Goal: Information Seeking & Learning: Learn about a topic

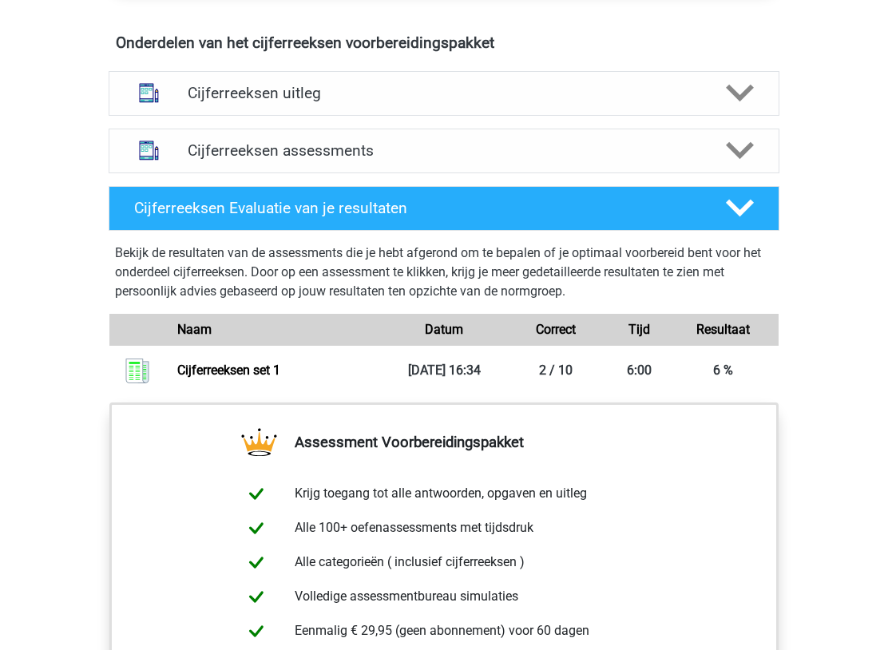
scroll to position [943, 0]
click at [746, 160] on polygon at bounding box center [740, 151] width 28 height 18
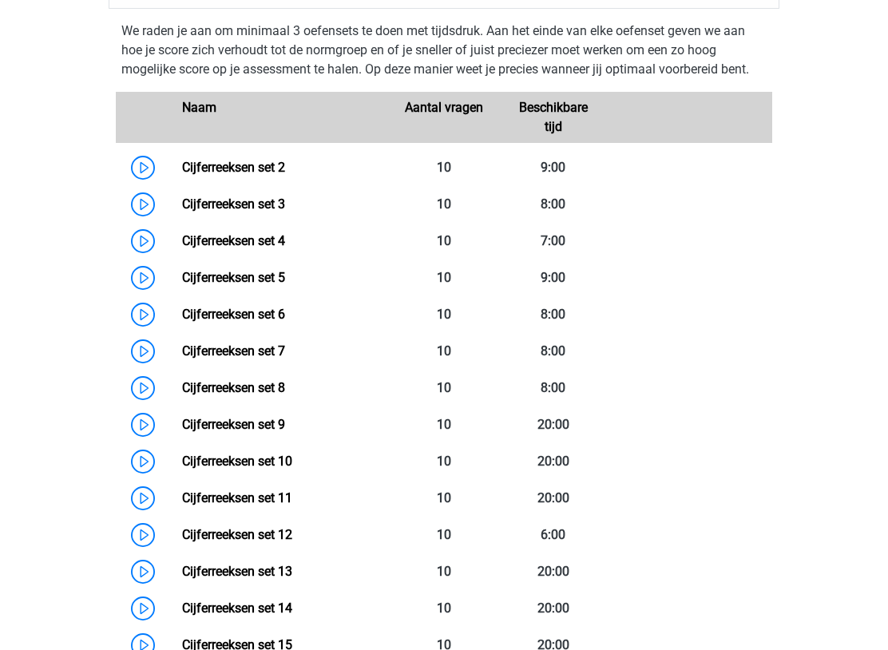
scroll to position [1113, 0]
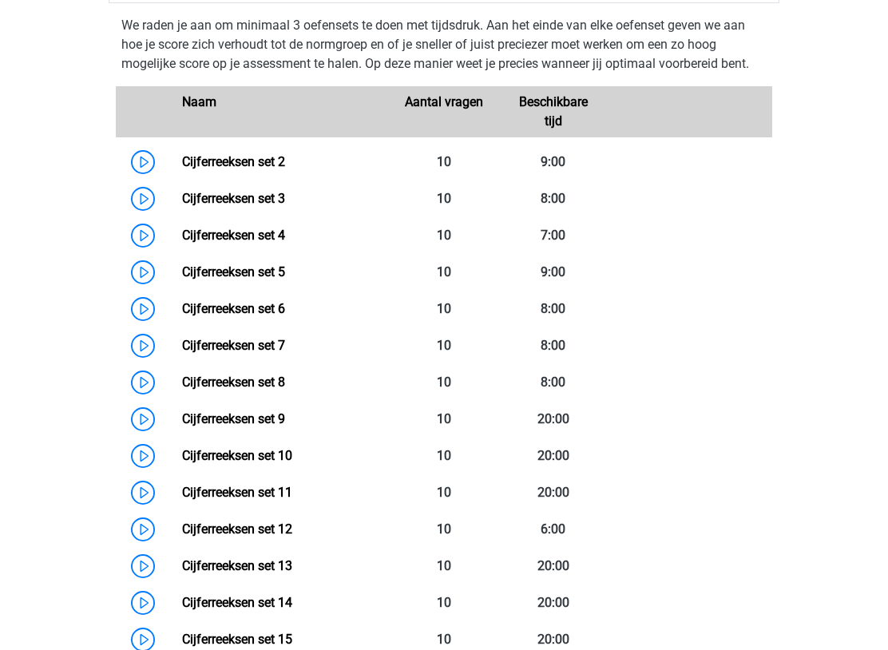
click at [220, 169] on link "Cijferreeksen set 2" at bounding box center [233, 161] width 103 height 15
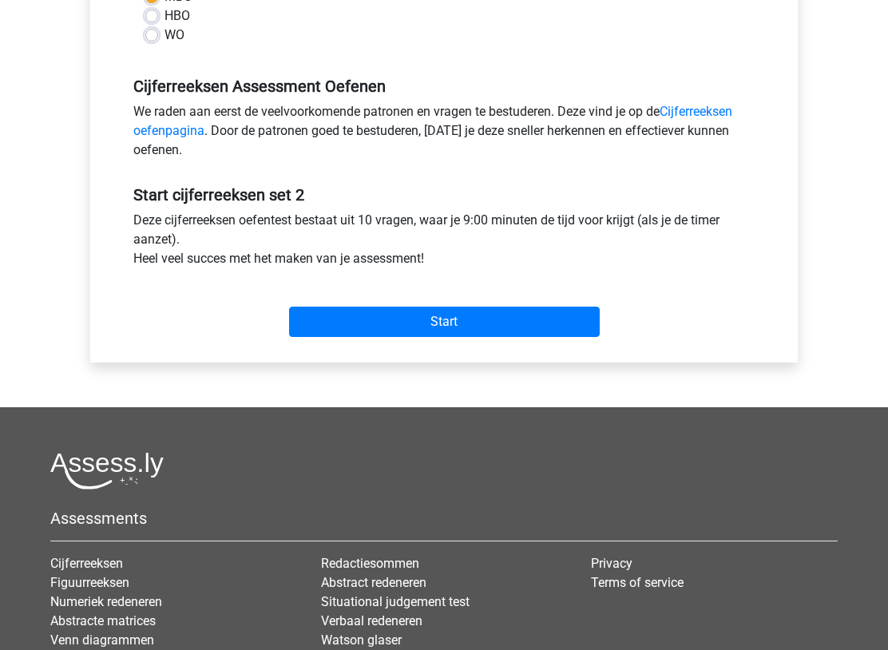
scroll to position [433, 0]
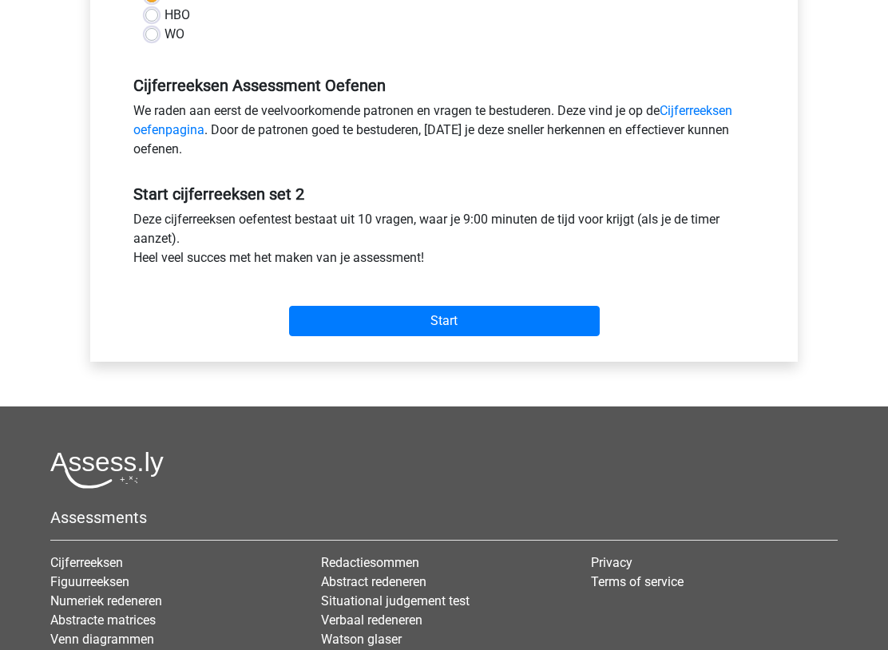
click at [751, 110] on div "We raden aan eerst de veelvoorkomende patronen en vragen te bestuderen. Deze vi…" at bounding box center [443, 134] width 645 height 64
click at [732, 113] on link "Cijferreeksen oefenpagina" at bounding box center [432, 121] width 599 height 34
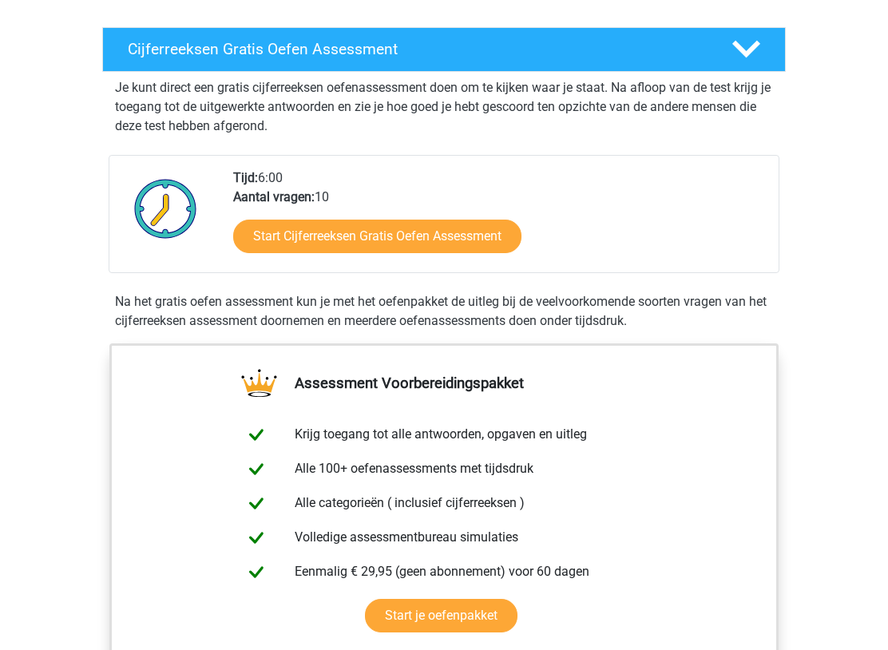
scroll to position [255, 0]
click at [370, 253] on link "Start Cijferreeksen Gratis Oefen Assessment" at bounding box center [377, 237] width 288 height 34
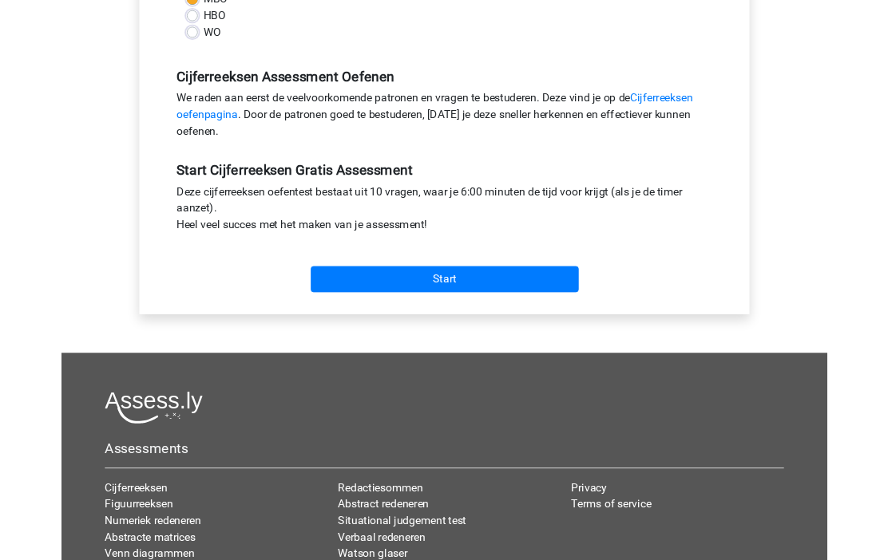
scroll to position [429, 0]
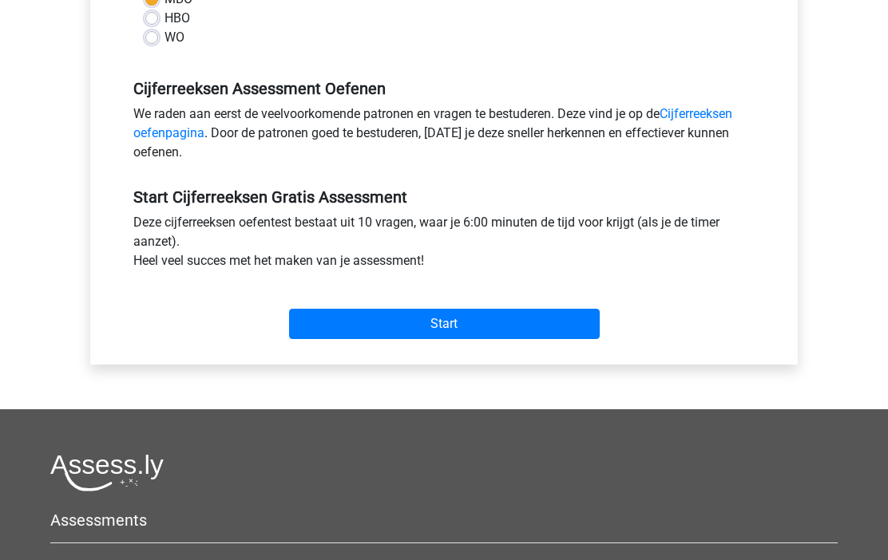
click at [449, 318] on input "Start" at bounding box center [444, 325] width 311 height 30
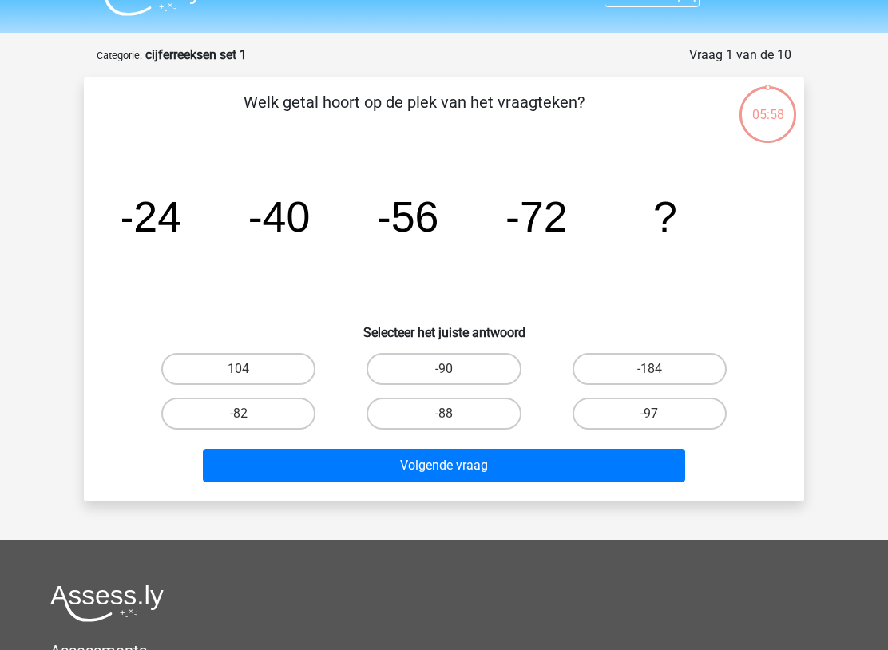
scroll to position [37, 0]
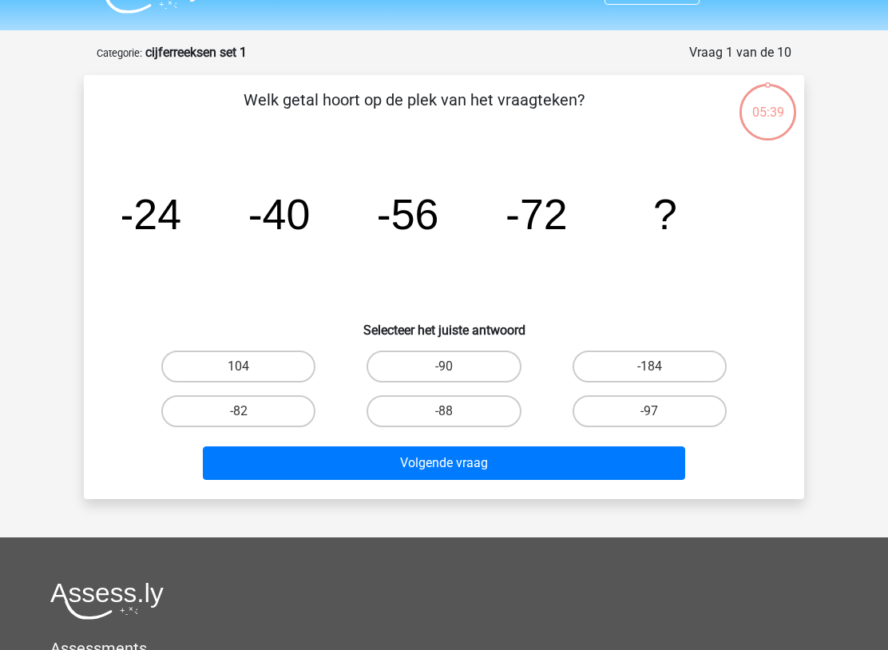
click at [447, 409] on label "-88" at bounding box center [443, 411] width 154 height 32
click at [447, 411] on input "-88" at bounding box center [449, 416] width 10 height 10
radio input "true"
click at [473, 467] on button "Volgende vraag" at bounding box center [444, 463] width 483 height 34
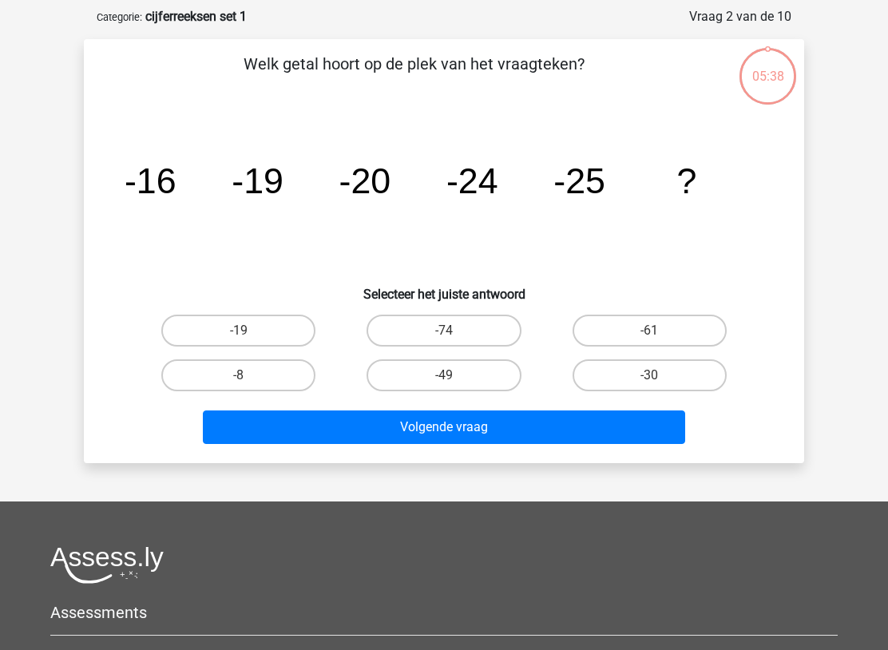
scroll to position [80, 0]
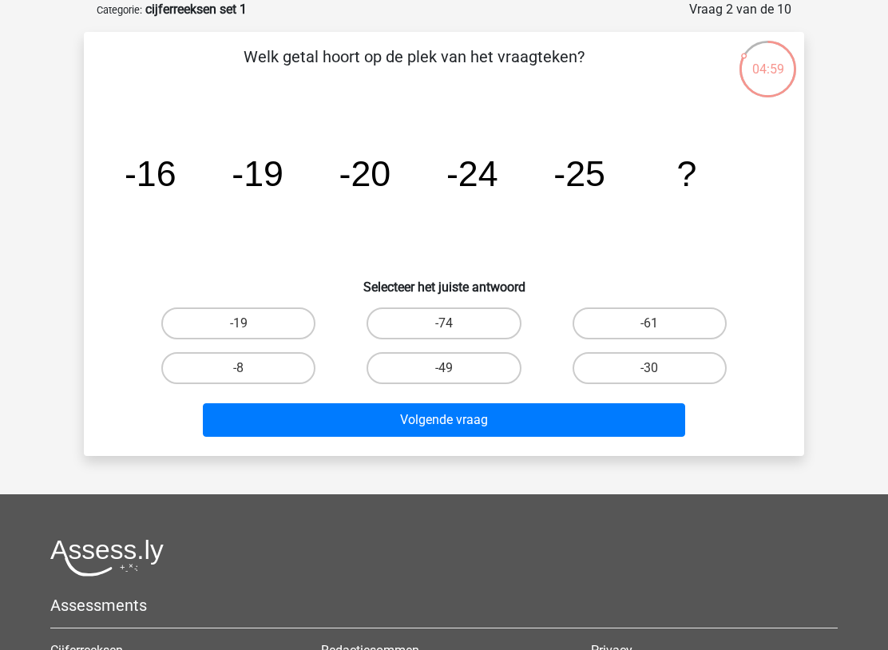
click at [152, 178] on tspan "-16" at bounding box center [151, 173] width 52 height 40
click at [143, 172] on tspan "-16" at bounding box center [151, 173] width 52 height 40
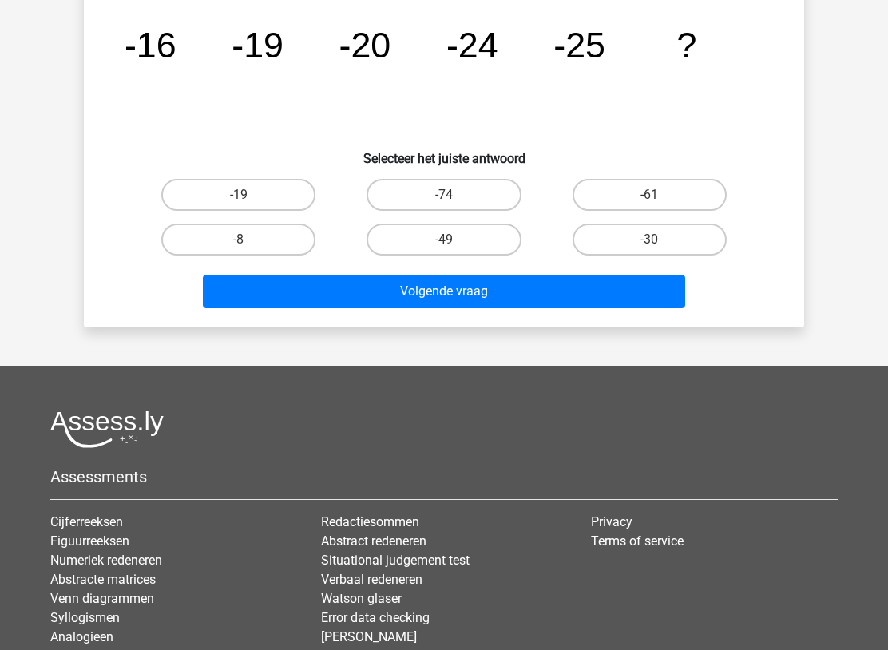
scroll to position [213, 0]
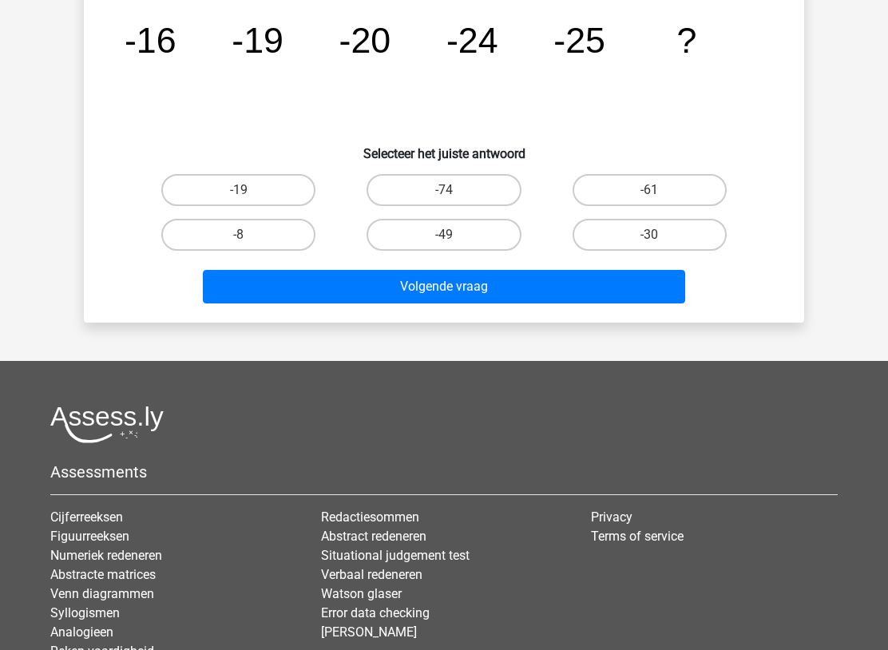
click at [441, 288] on button "Volgende vraag" at bounding box center [444, 287] width 483 height 34
click at [466, 279] on button "Volgende vraag" at bounding box center [444, 287] width 483 height 34
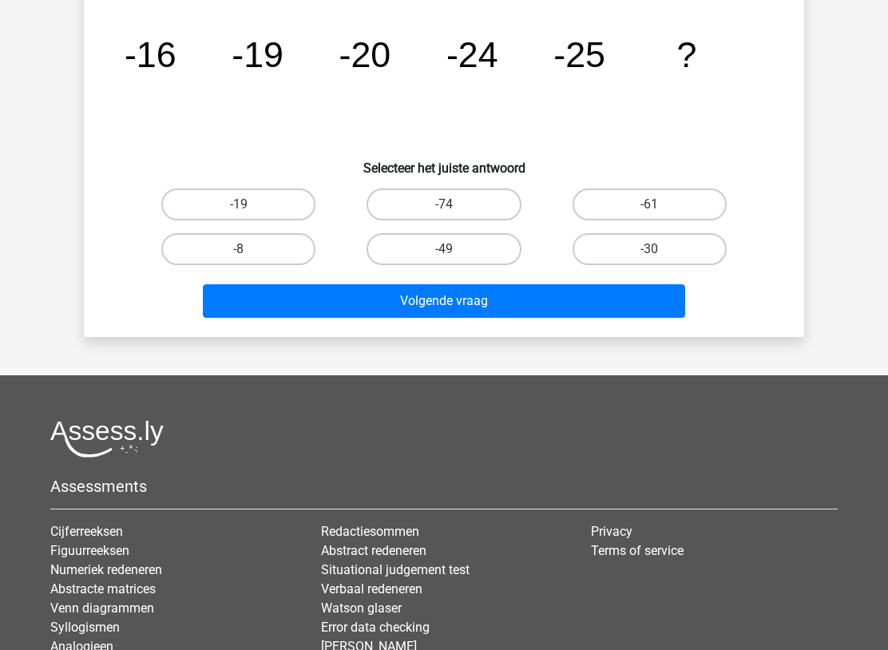
scroll to position [197, 0]
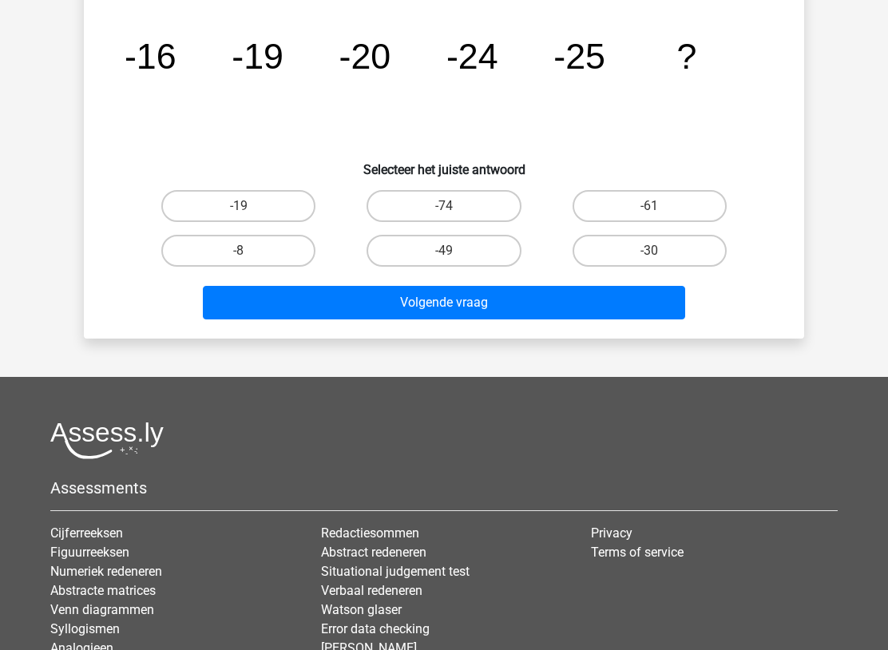
click at [448, 307] on button "Volgende vraag" at bounding box center [444, 303] width 483 height 34
click at [120, 124] on div "image/svg+xml -16 -19 -20 -24 -25 ?" at bounding box center [443, 68] width 669 height 161
click at [650, 254] on input "-30" at bounding box center [654, 256] width 10 height 10
radio input "true"
click at [481, 302] on button "Volgende vraag" at bounding box center [444, 303] width 483 height 34
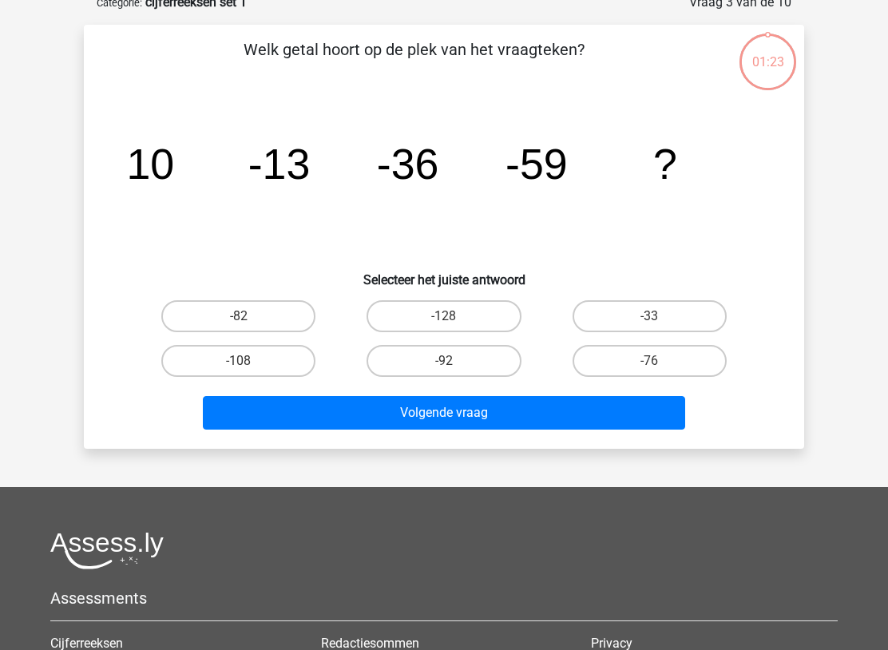
scroll to position [80, 0]
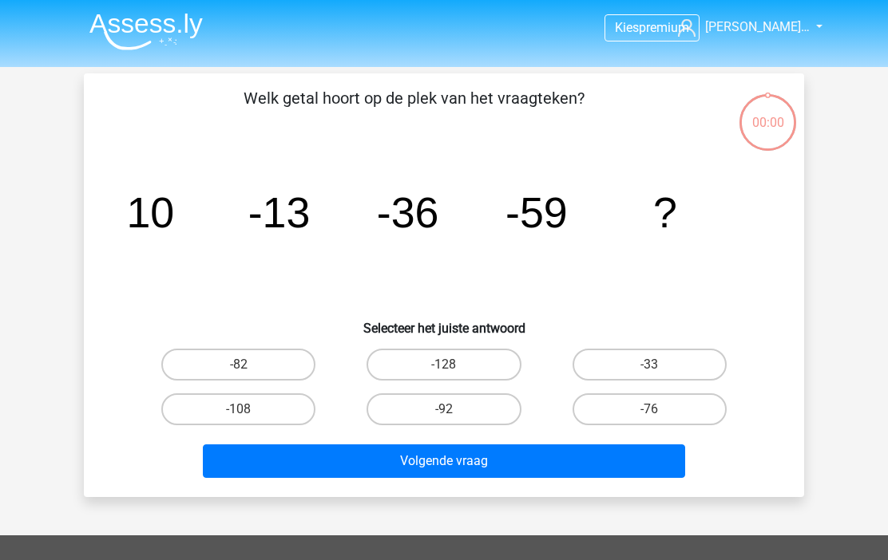
scroll to position [125, 0]
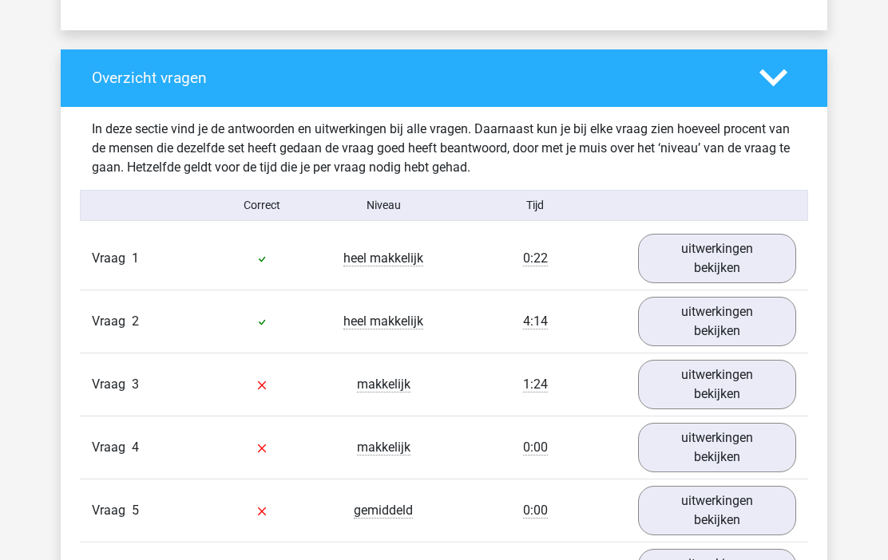
scroll to position [1141, 0]
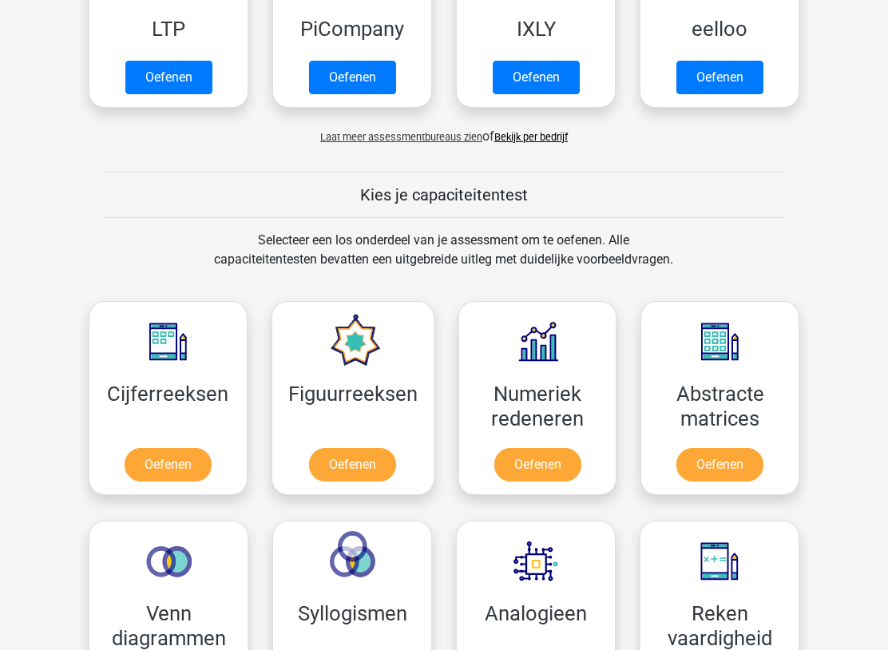
scroll to position [561, 0]
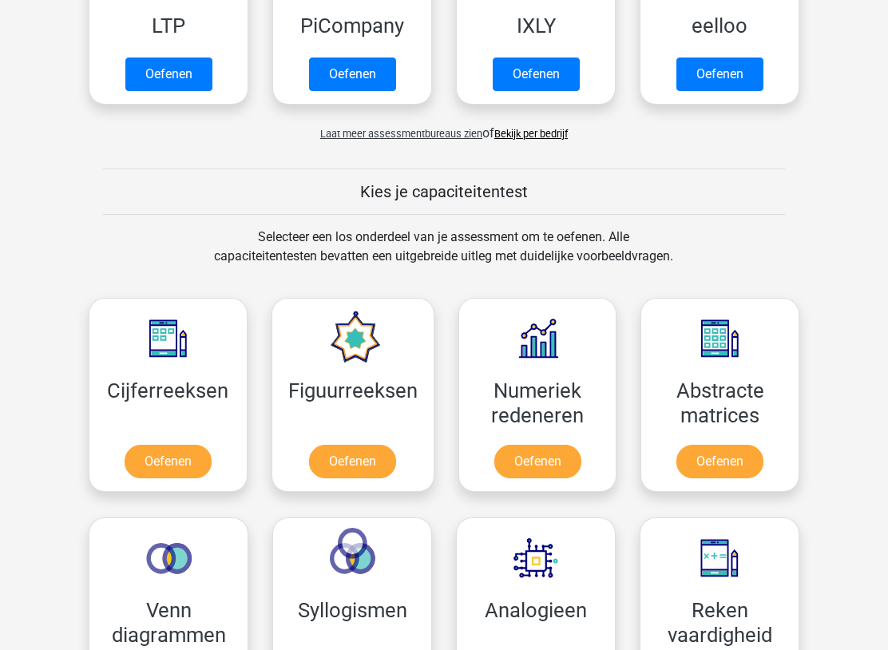
click at [425, 139] on span "Laat meer assessmentbureaus zien" at bounding box center [401, 134] width 162 height 12
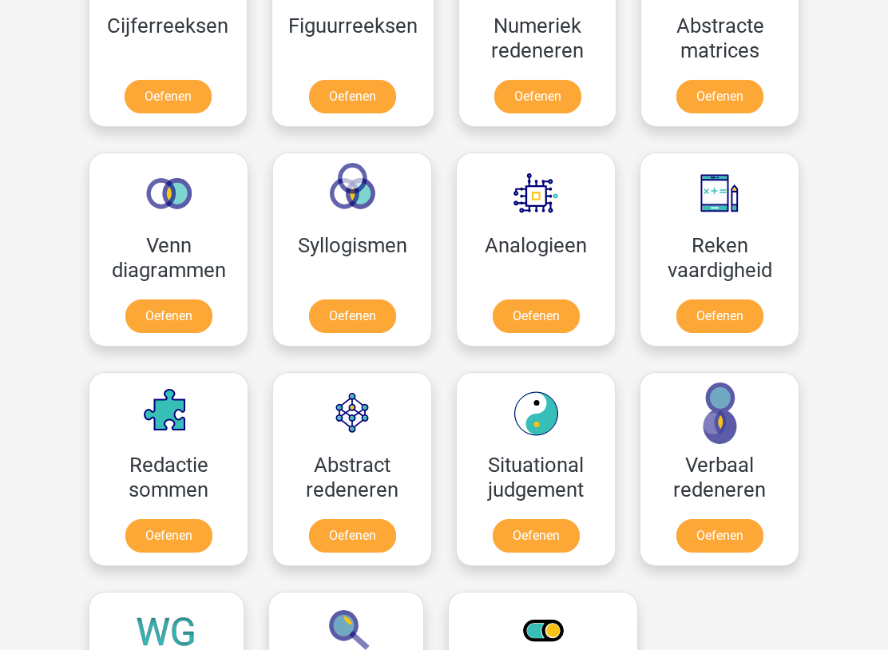
scroll to position [1736, 0]
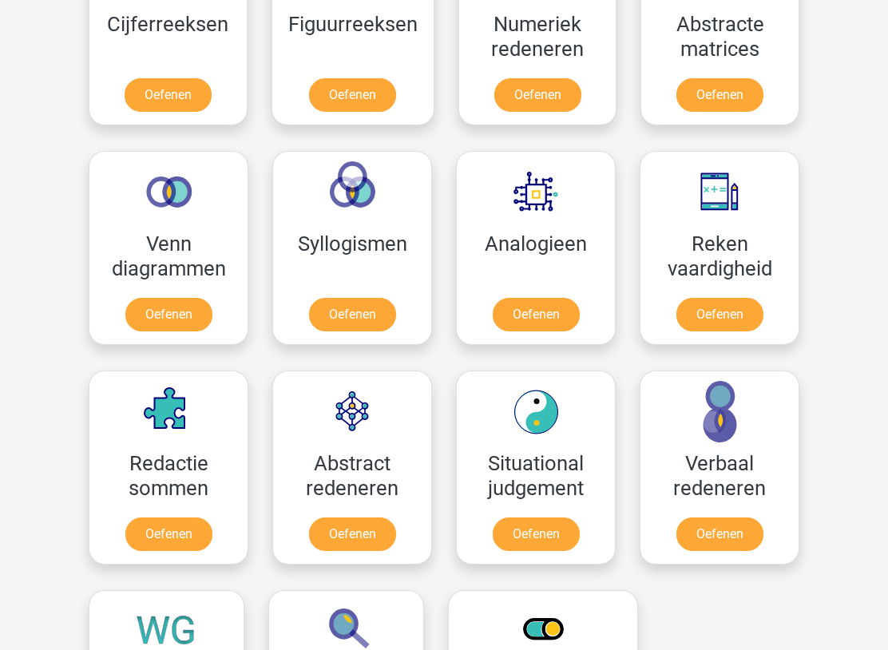
click at [729, 298] on link "Oefenen" at bounding box center [719, 315] width 87 height 34
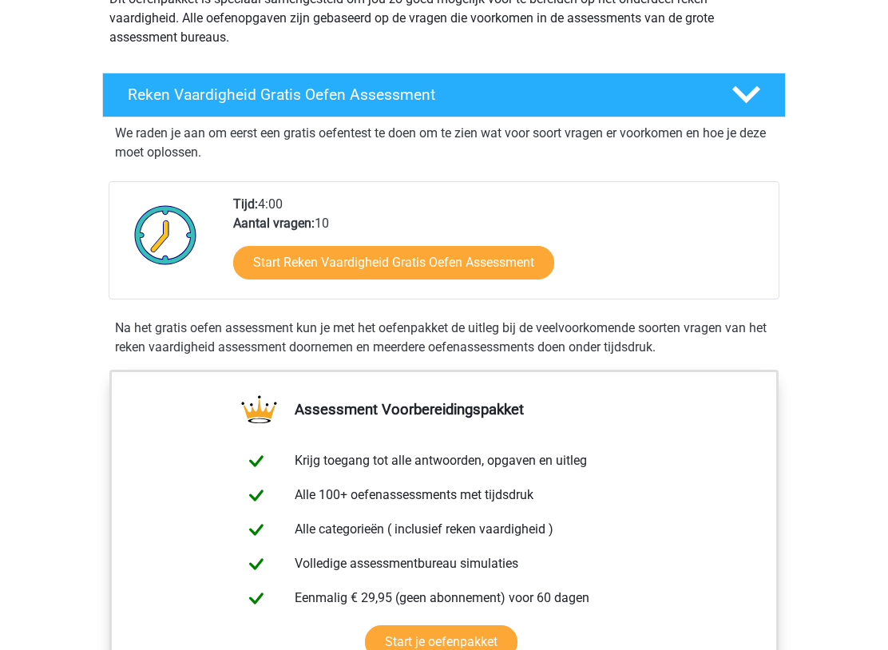
scroll to position [212, 0]
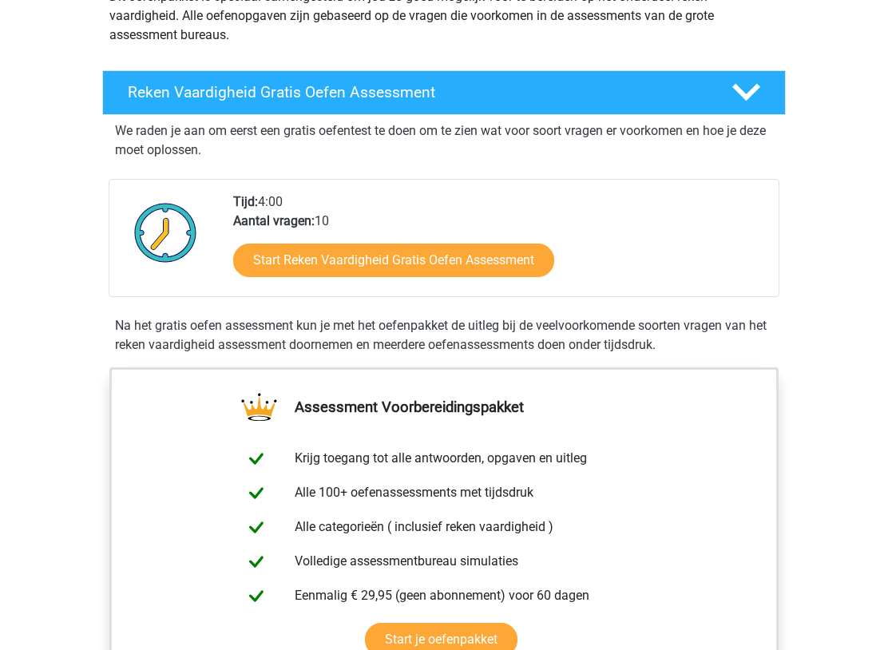
click at [485, 266] on link "Start Reken Vaardigheid Gratis Oefen Assessment" at bounding box center [393, 260] width 321 height 34
